Goal: Find specific page/section: Find specific page/section

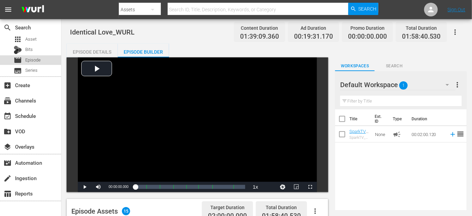
click at [37, 62] on span "Episode" at bounding box center [32, 60] width 15 height 7
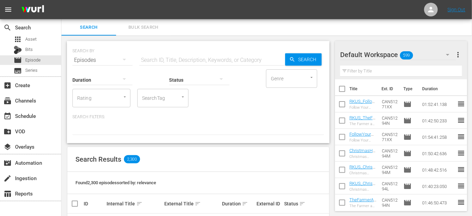
click at [122, 81] on icon "button" at bounding box center [124, 79] width 8 height 8
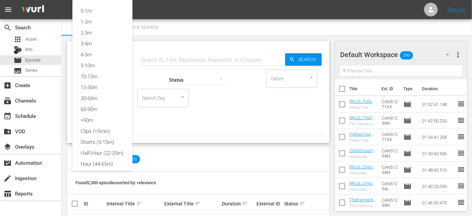
click at [218, 139] on div "0-1m 1-2m 2-3m 3-4m 4-5m 5-10m 10-15m 15-30m 30-60m 60-90m >90m Clips (<5min) S…" at bounding box center [236, 108] width 472 height 216
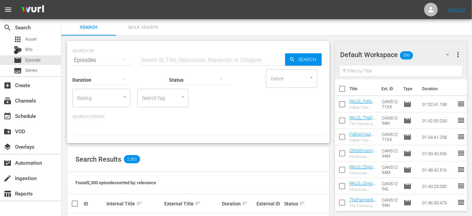
click at [182, 97] on icon "Open" at bounding box center [182, 96] width 5 height 5
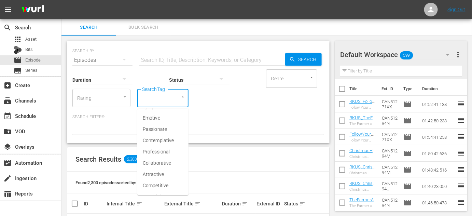
scroll to position [5999, 0]
click at [235, 116] on p "Search Filters:" at bounding box center [197, 117] width 251 height 6
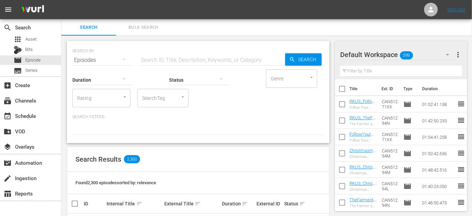
click at [102, 115] on p "Search Filters:" at bounding box center [197, 117] width 251 height 6
click at [100, 128] on div at bounding box center [197, 129] width 251 height 12
click at [102, 132] on div at bounding box center [197, 129] width 251 height 12
click at [310, 79] on icon "Open" at bounding box center [311, 77] width 5 height 5
click at [237, 98] on div "Duration Status Genre Genre Rating Rating SearchTag SearchTag" at bounding box center [197, 87] width 251 height 39
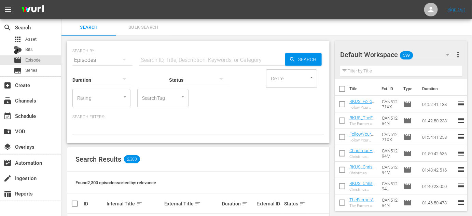
click at [156, 29] on span "Bulk Search" at bounding box center [143, 28] width 46 height 8
